Goal: Information Seeking & Learning: Compare options

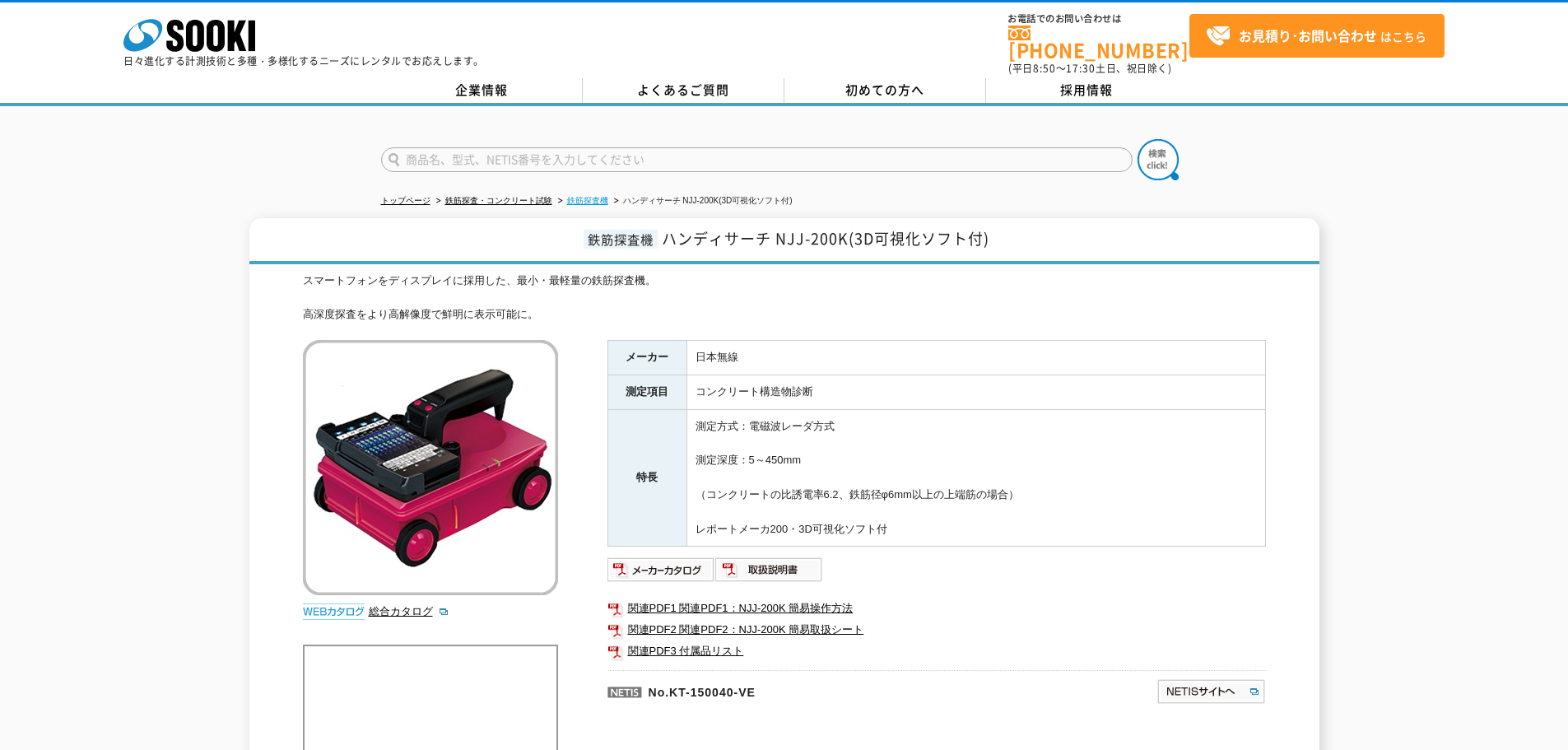
click at [574, 196] on link "鉄筋探査機" at bounding box center [587, 200] width 41 height 9
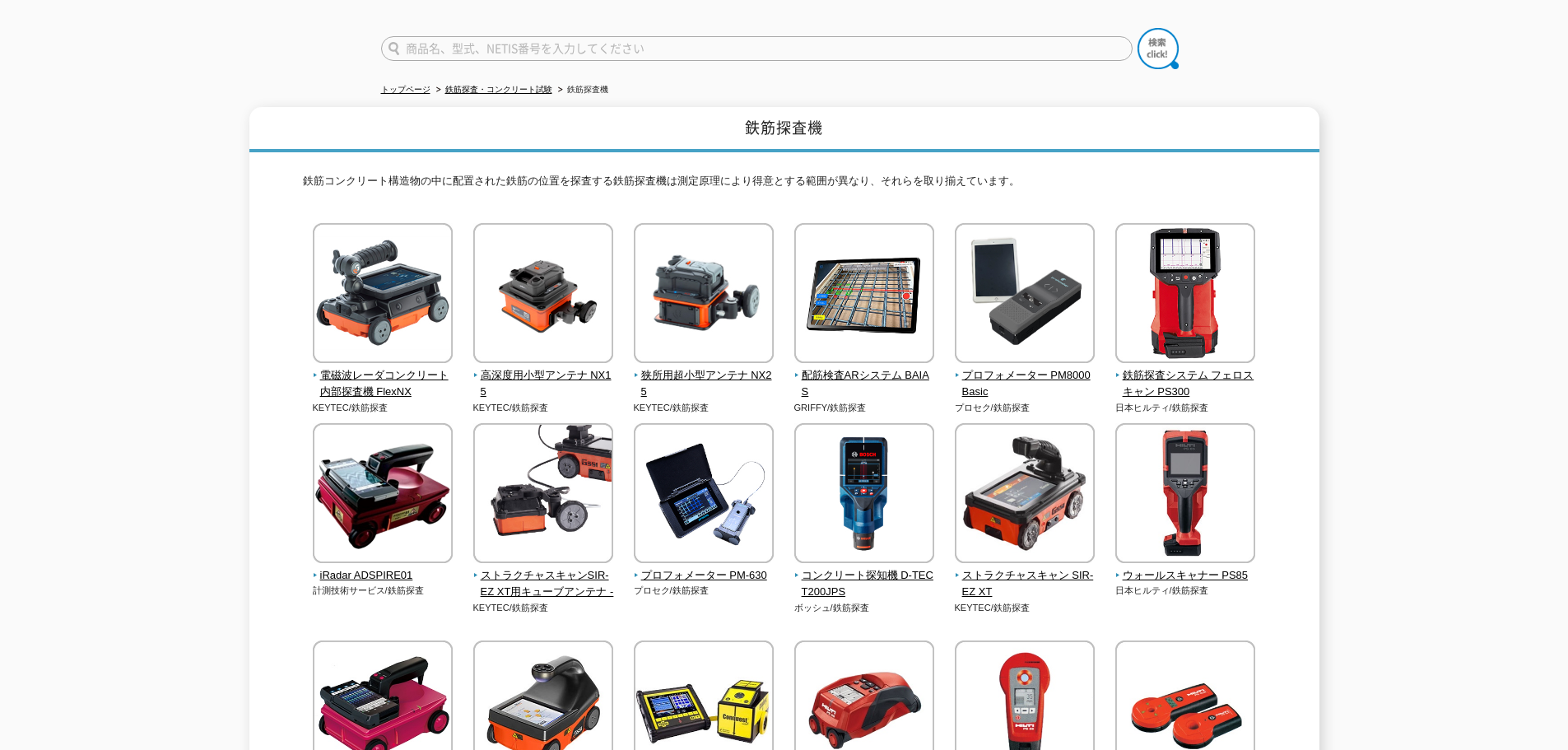
scroll to position [83, 0]
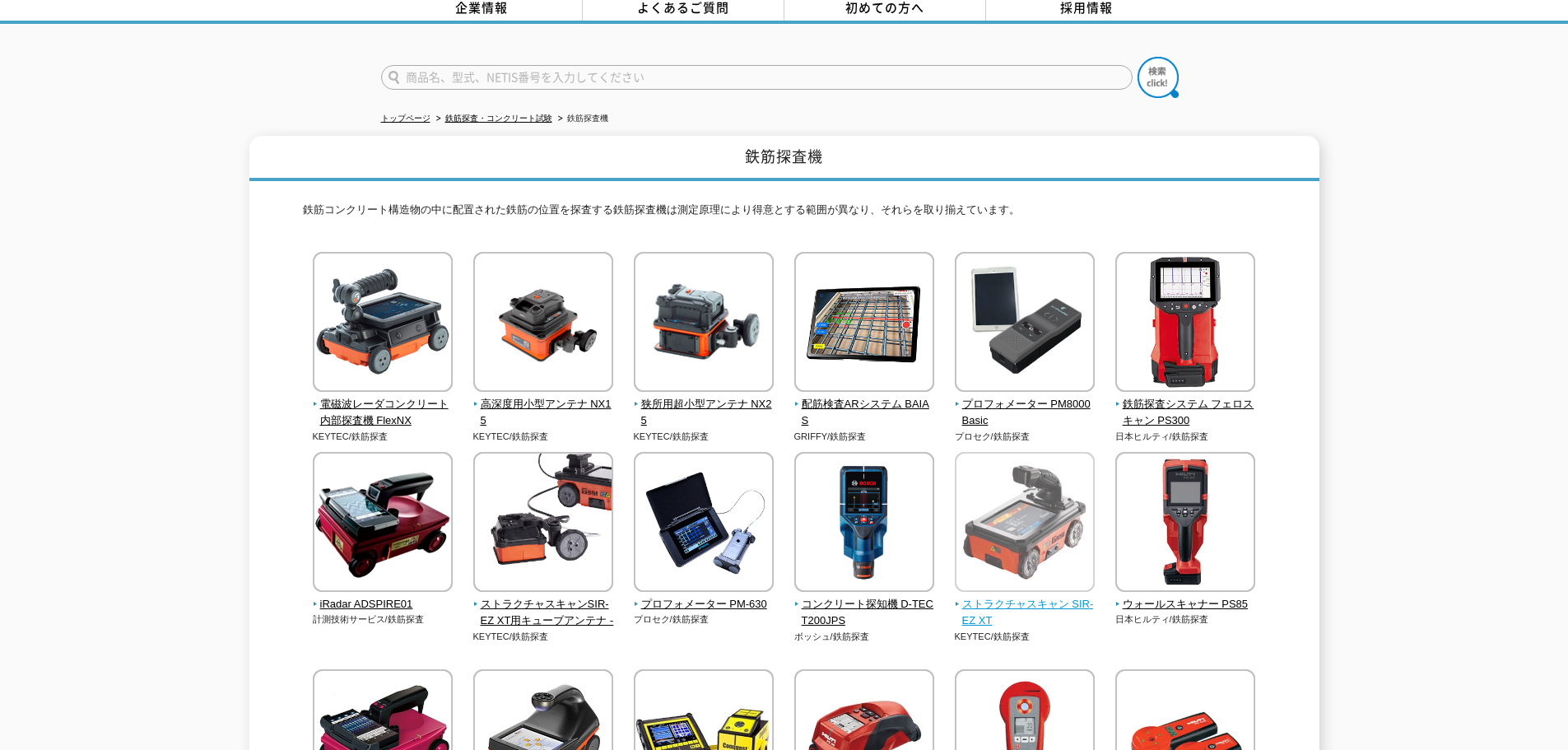
click at [987, 596] on span "ストラクチャスキャン SIR-EZ XT" at bounding box center [1025, 613] width 141 height 34
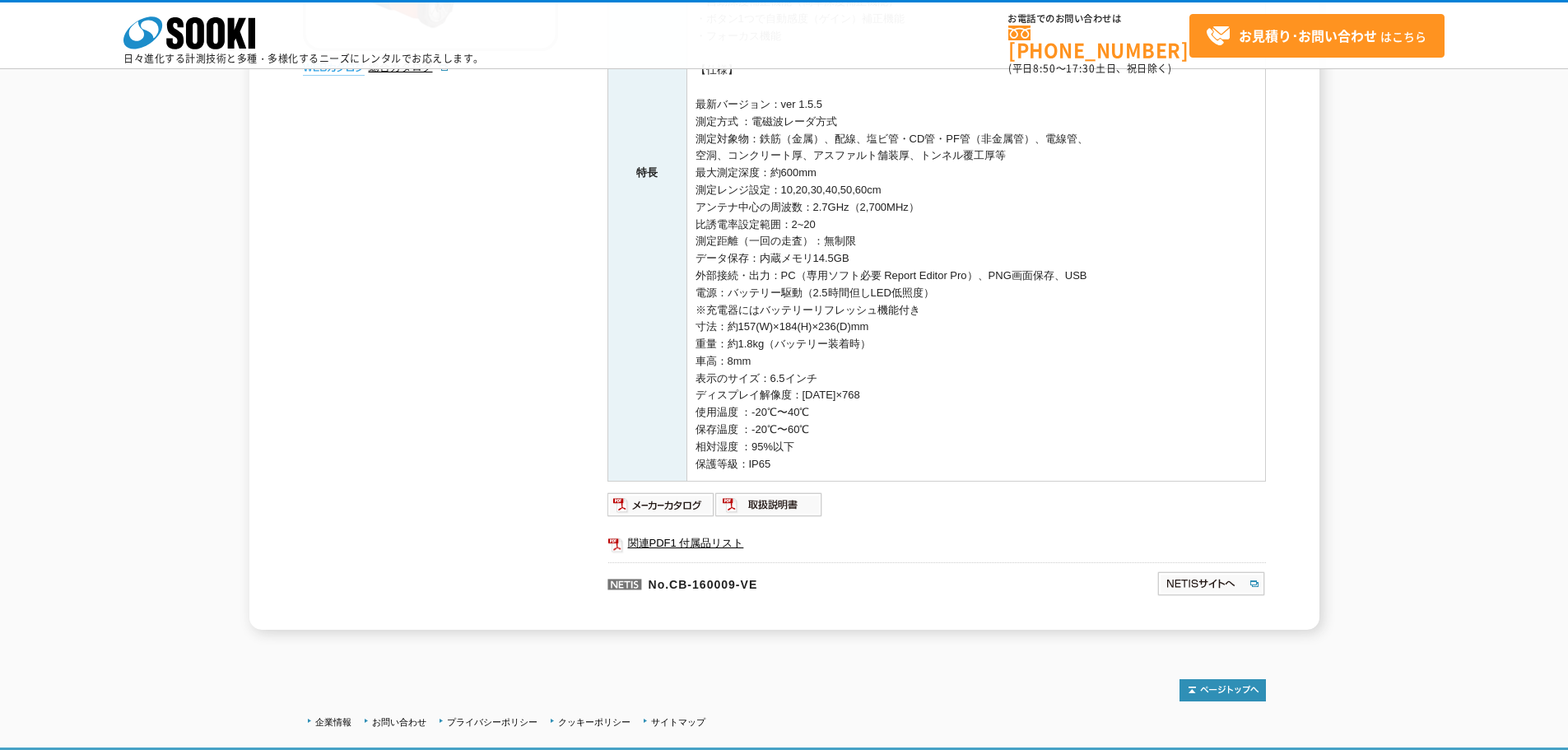
scroll to position [494, 0]
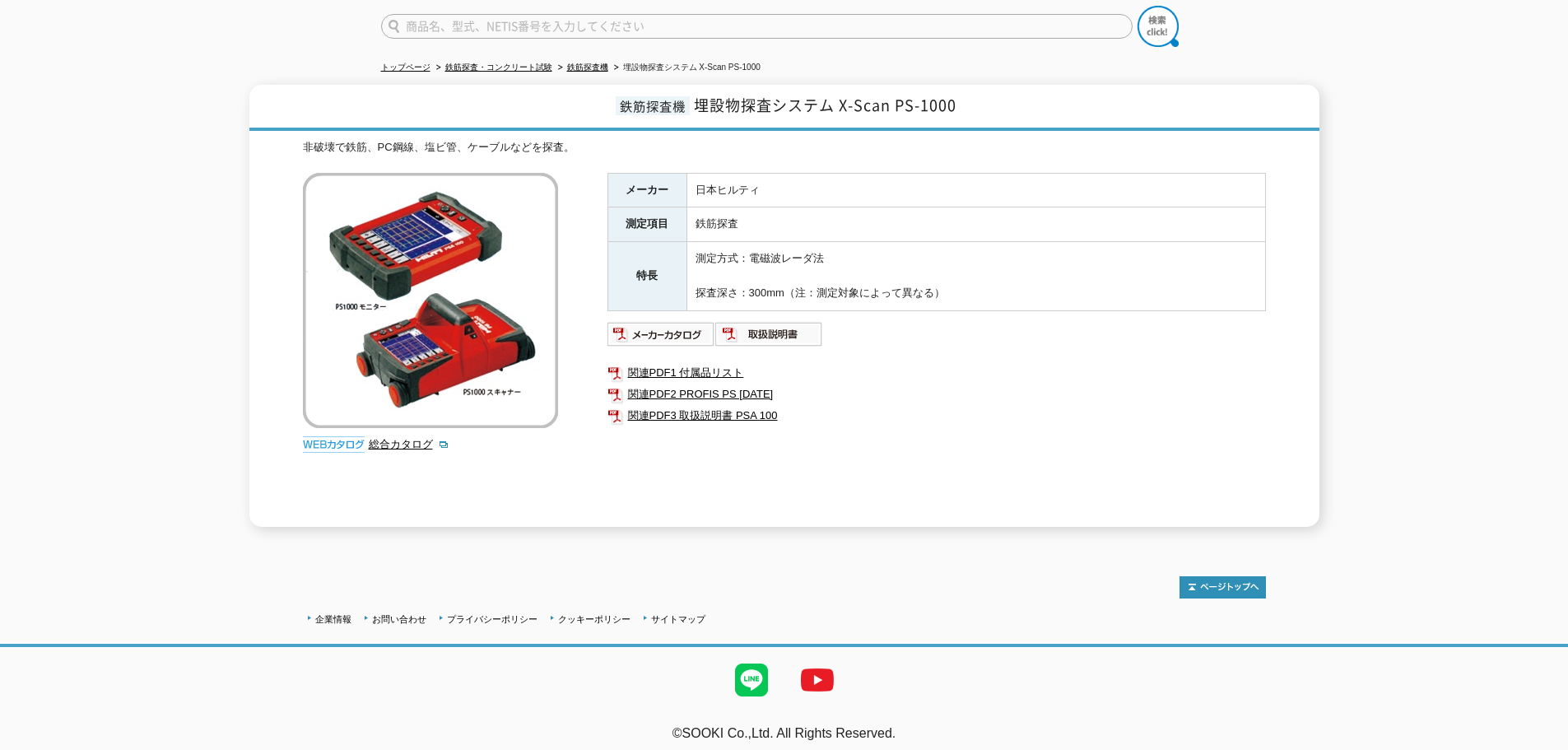
scroll to position [135, 0]
drag, startPoint x: 960, startPoint y: 94, endPoint x: 895, endPoint y: 101, distance: 65.4
click at [895, 101] on h1 "鉄筋探査機 埋設物探査システム X-Scan PS-1000" at bounding box center [784, 107] width 1070 height 46
copy span "PS-1000"
click at [801, 207] on td "鉄筋探査" at bounding box center [976, 224] width 579 height 34
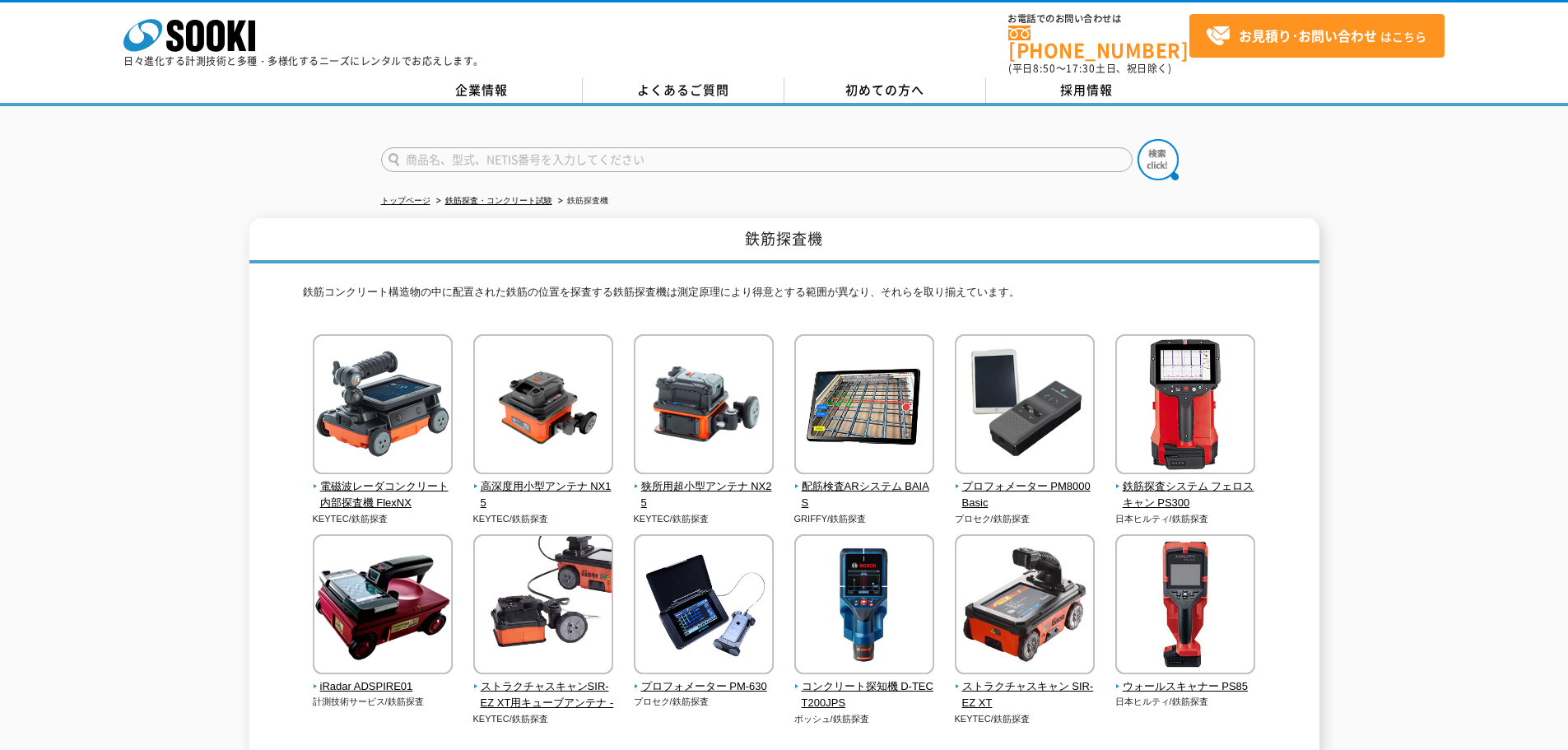
click at [661, 148] on input "text" at bounding box center [757, 160] width 752 height 25
type input "シュミット"
click at [1137, 139] on button at bounding box center [1158, 160] width 41 height 41
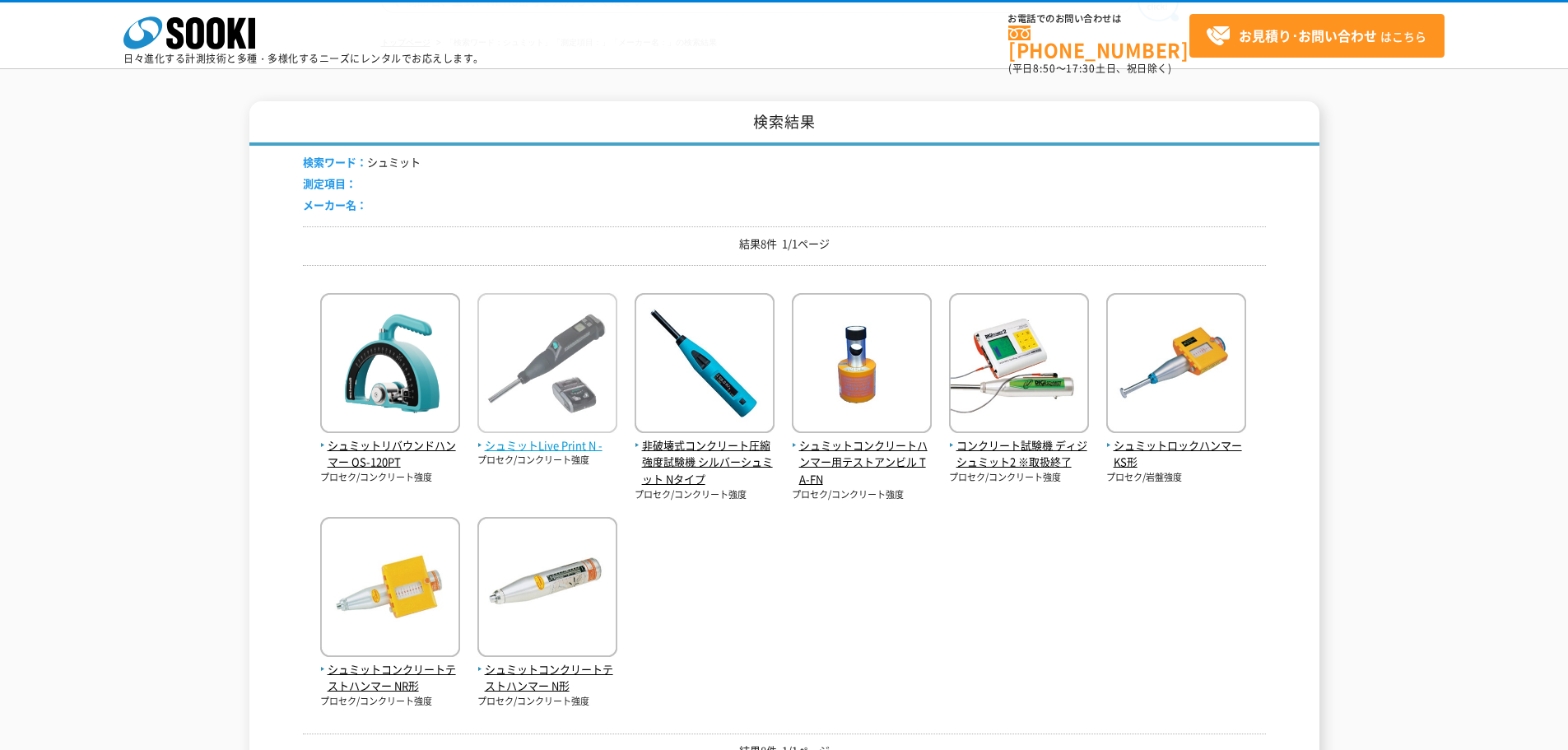
scroll to position [164, 0]
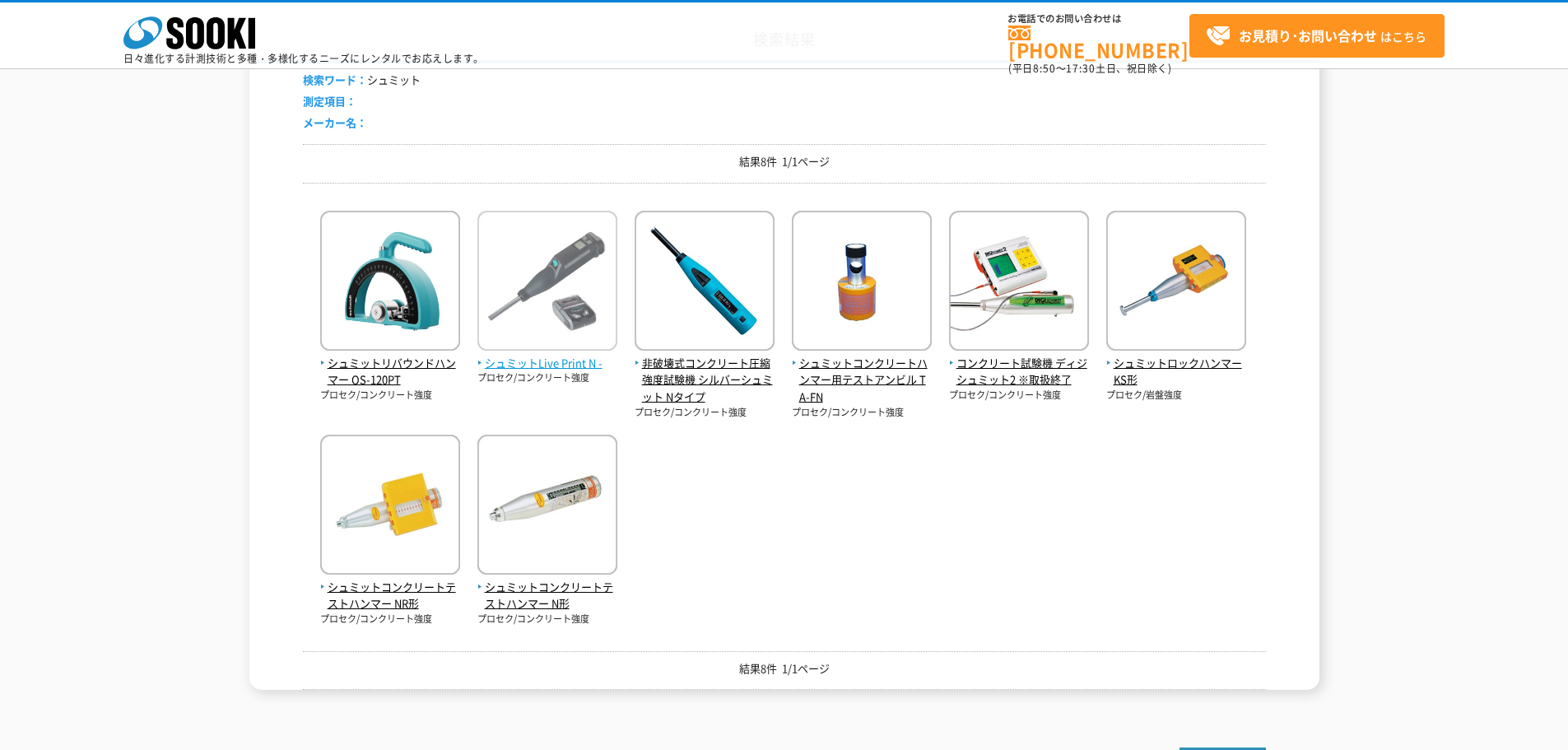
click at [526, 338] on img at bounding box center [546, 282] width 140 height 144
